Goal: Find specific page/section: Find specific page/section

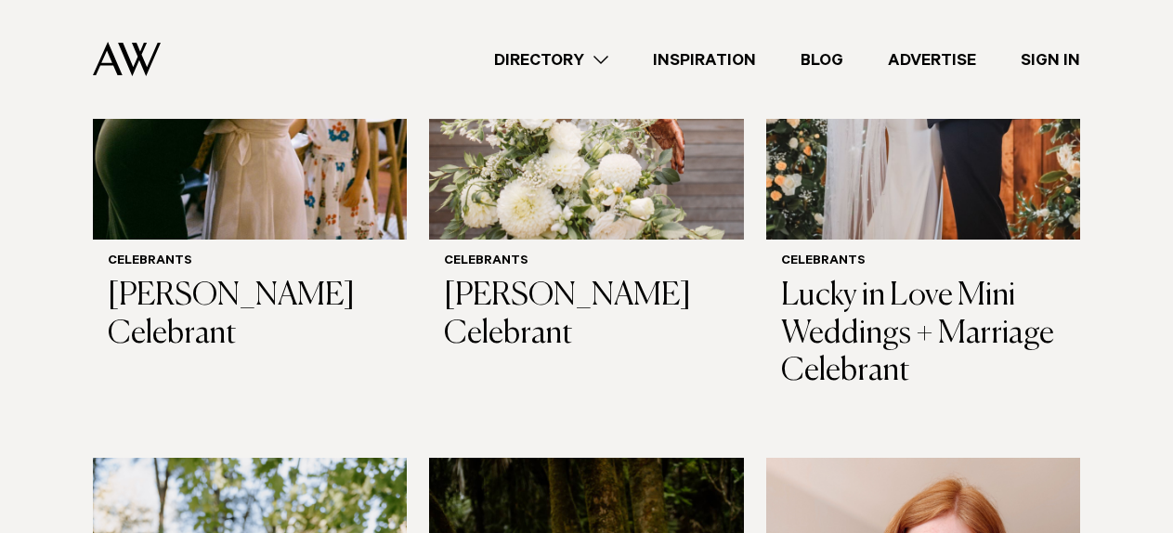
scroll to position [1115, 0]
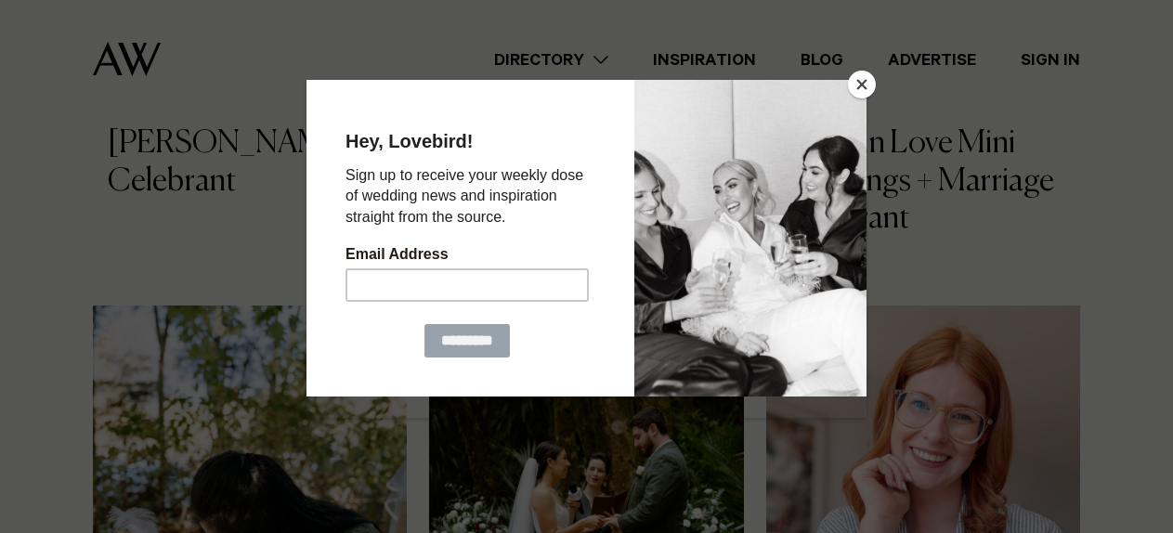
click at [858, 84] on button "Close" at bounding box center [862, 85] width 28 height 28
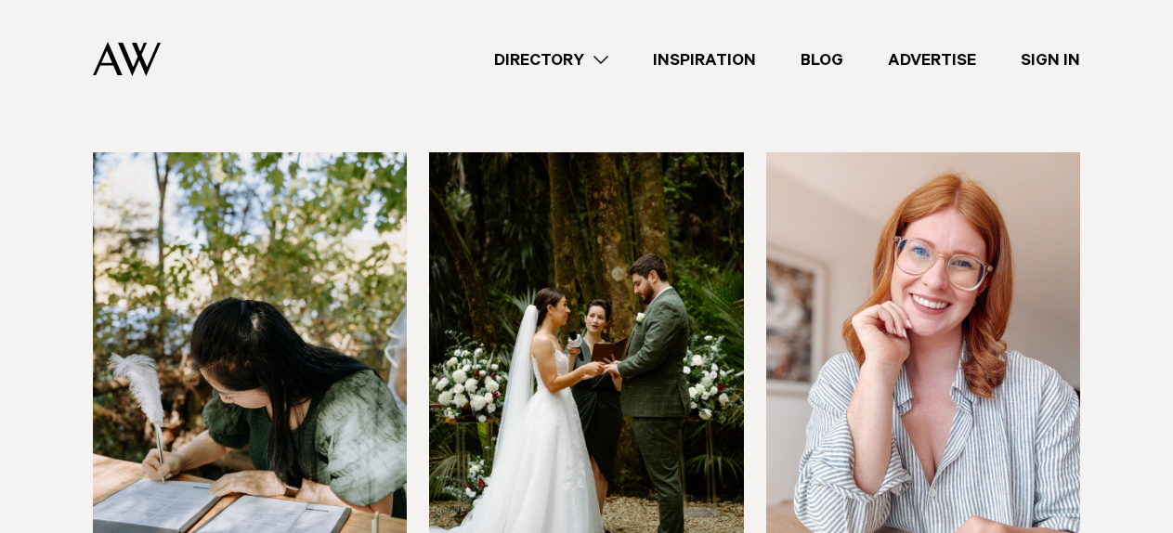
scroll to position [1300, 0]
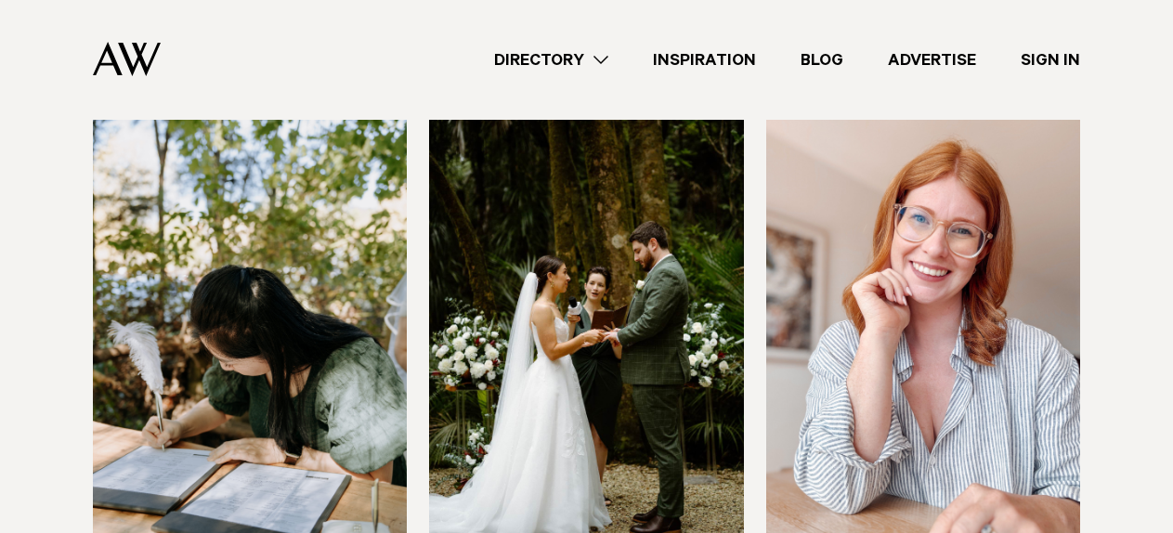
click at [652, 325] on img at bounding box center [586, 331] width 314 height 422
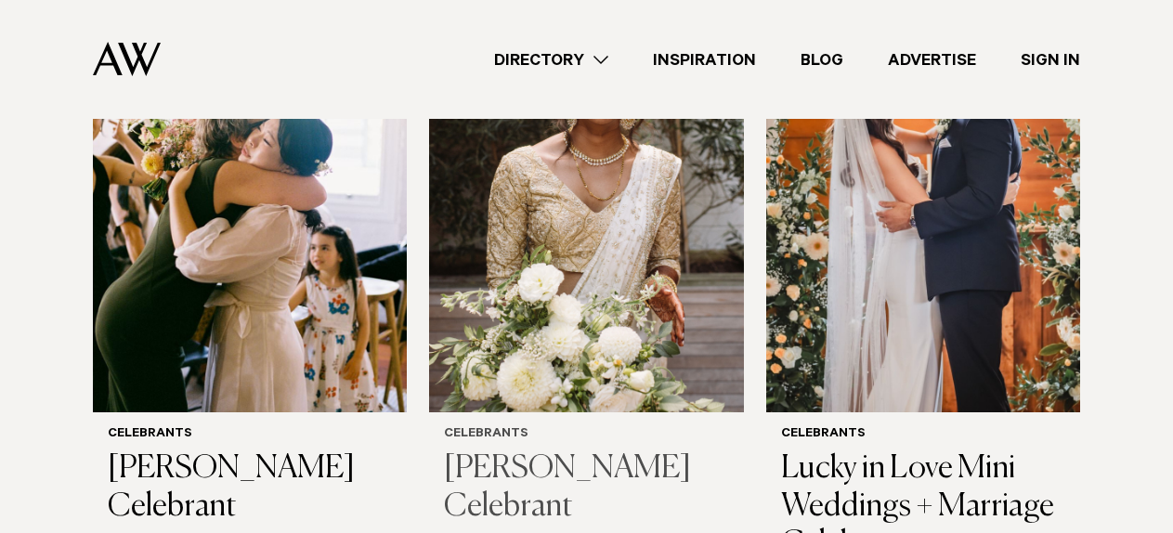
scroll to position [829, 0]
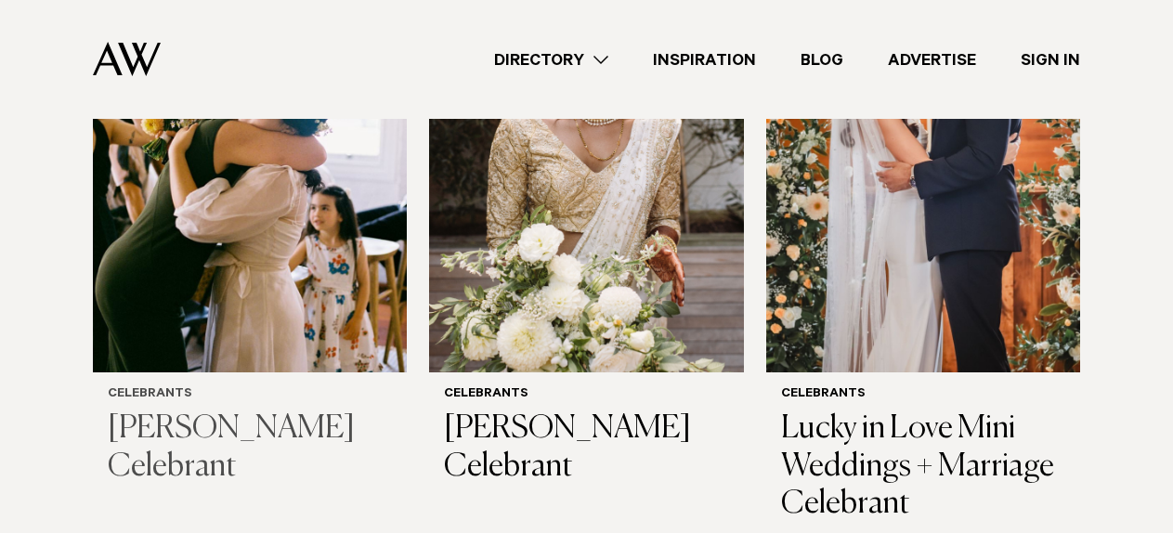
click at [197, 227] on img at bounding box center [250, 162] width 314 height 422
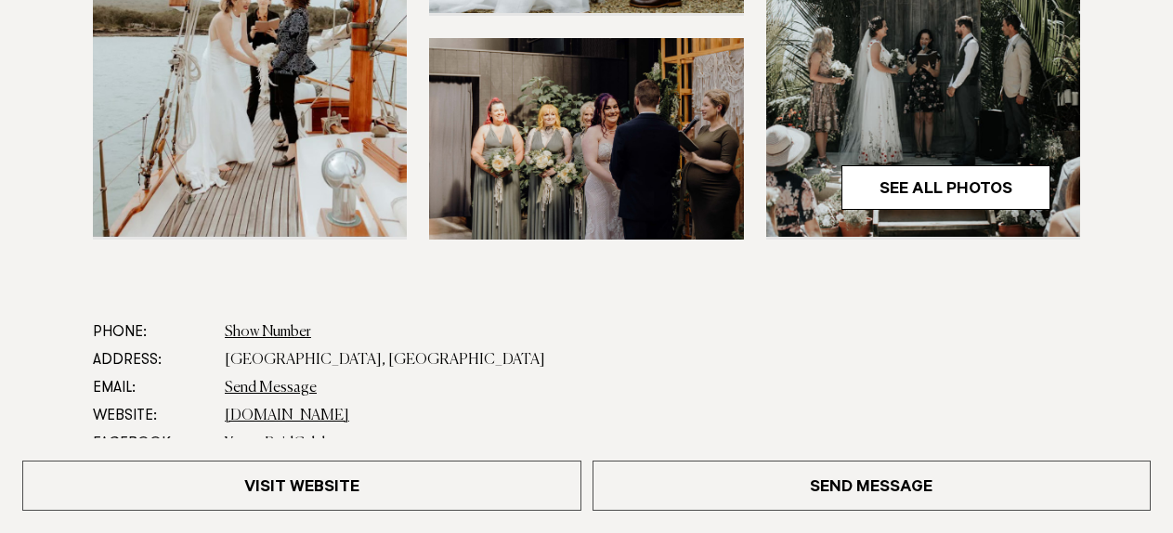
scroll to position [1115, 0]
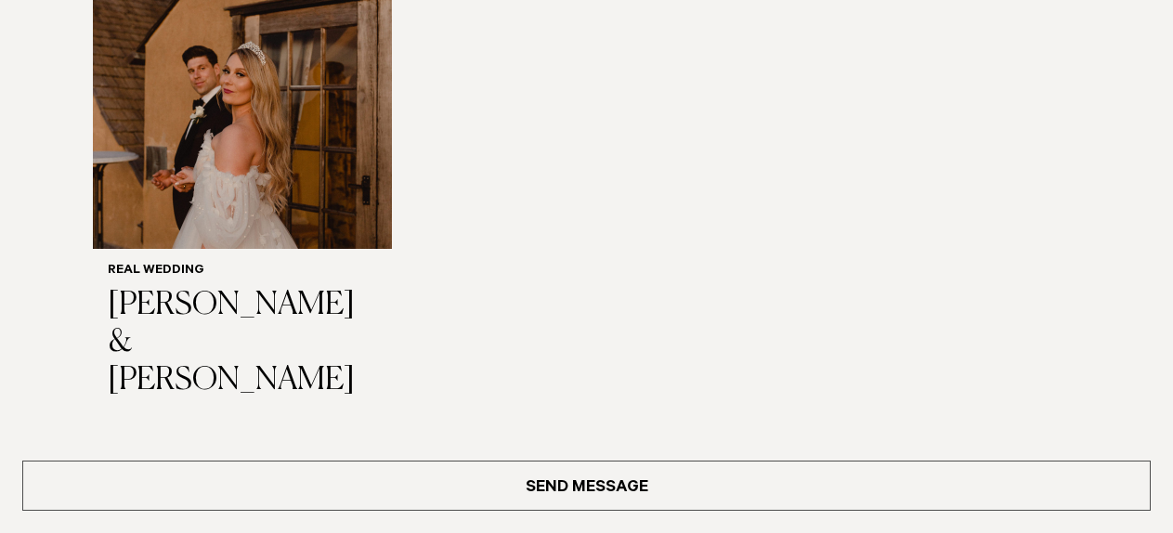
scroll to position [1858, 0]
